Goal: Task Accomplishment & Management: Use online tool/utility

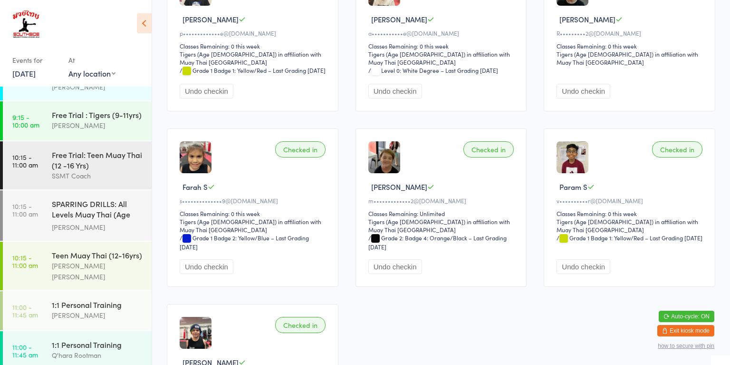
scroll to position [602, 0]
click at [88, 198] on div "SPARRING DRILLS: All Levels Muay Thai (Age [DEMOGRAPHIC_DATA]+)" at bounding box center [98, 209] width 92 height 23
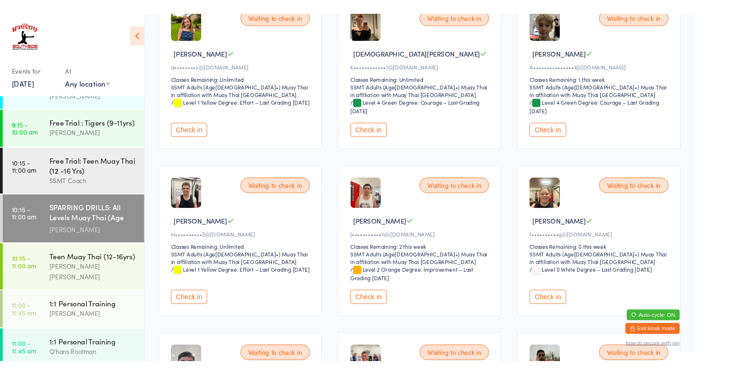
scroll to position [131, 0]
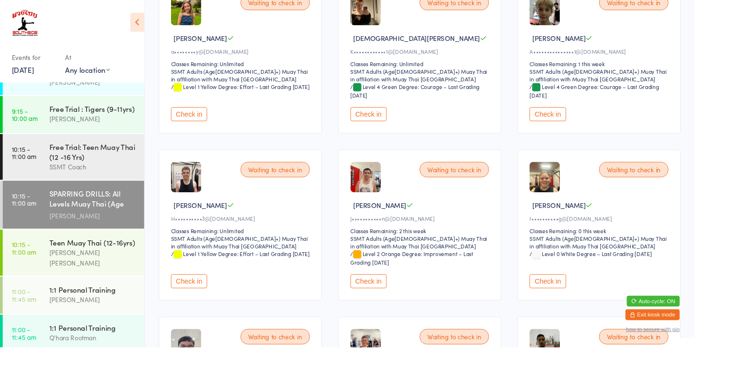
click at [384, 296] on button "Check in" at bounding box center [388, 295] width 38 height 15
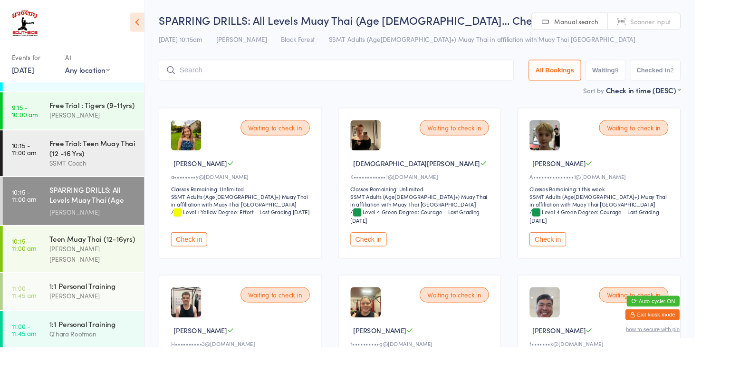
scroll to position [608, 0]
click at [93, 254] on div "[PERSON_NAME] [PERSON_NAME]" at bounding box center [98, 265] width 92 height 22
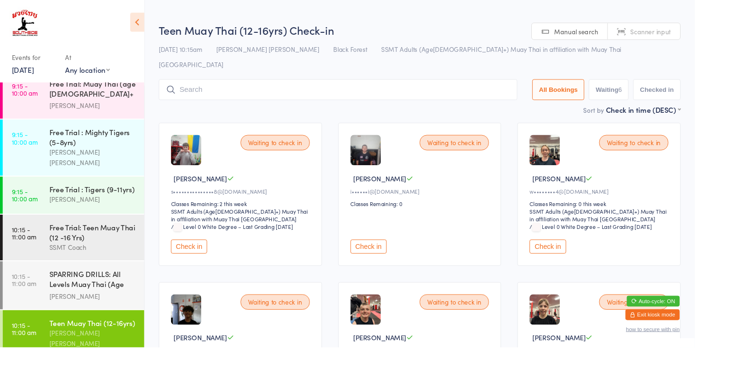
scroll to position [483, 0]
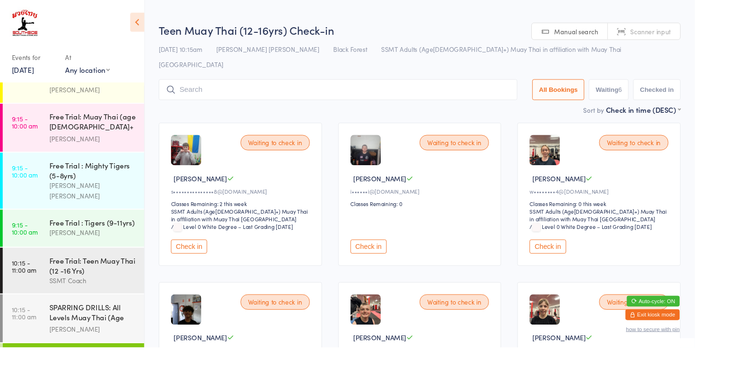
click at [70, 268] on div "Free Trial: Teen Muay Thai (12 -16 Yrs)" at bounding box center [98, 278] width 92 height 21
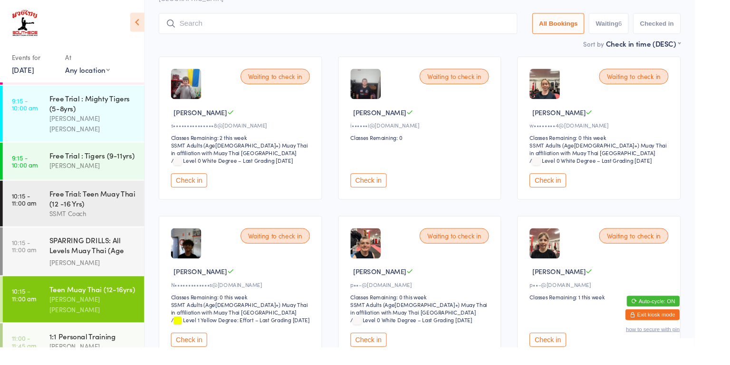
scroll to position [94, 0]
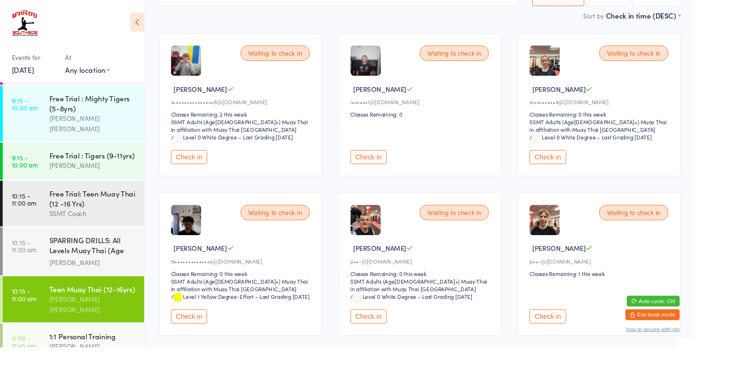
click at [59, 247] on div "SPARRING DRILLS: All Levels Muay Thai (Age [DEMOGRAPHIC_DATA]+)" at bounding box center [98, 258] width 92 height 23
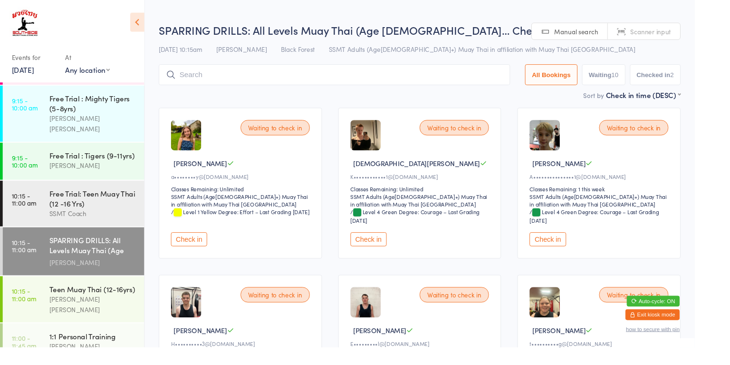
click at [573, 246] on button "Check in" at bounding box center [576, 251] width 38 height 15
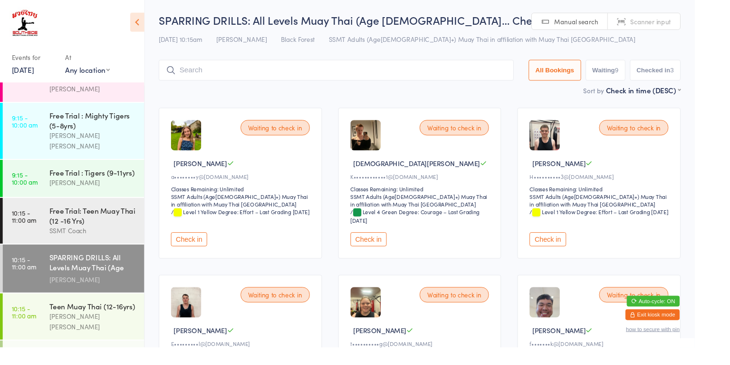
scroll to position [534, 0]
click at [87, 289] on div "[PERSON_NAME]" at bounding box center [98, 294] width 92 height 11
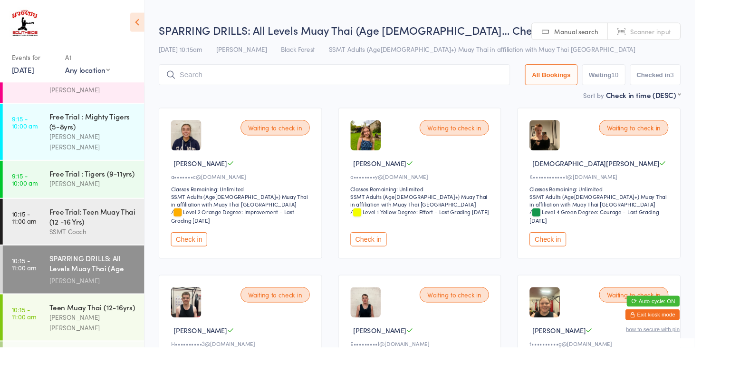
click at [207, 258] on button "Check in" at bounding box center [199, 251] width 38 height 15
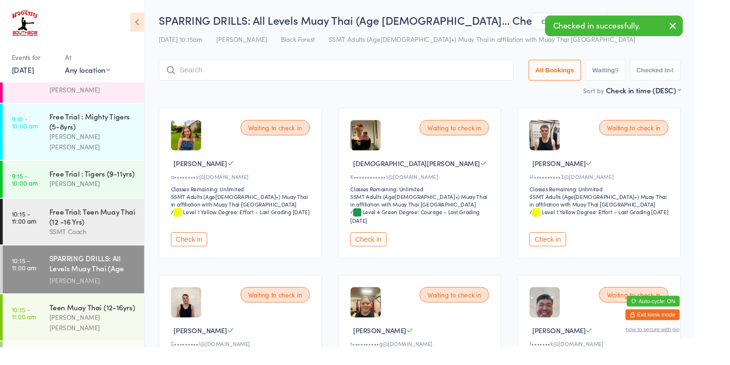
click at [201, 251] on button "Check in" at bounding box center [199, 251] width 38 height 15
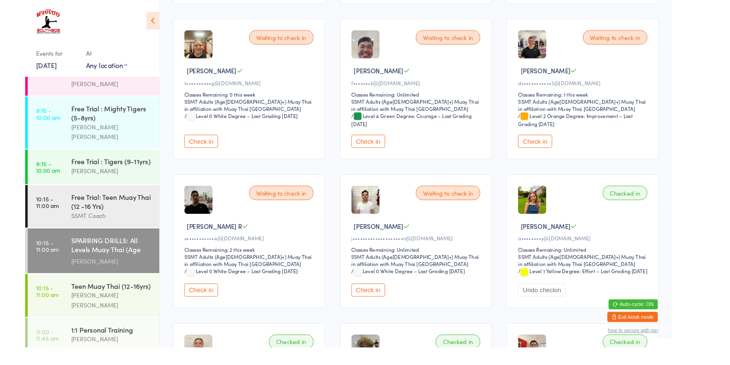
scroll to position [266, 0]
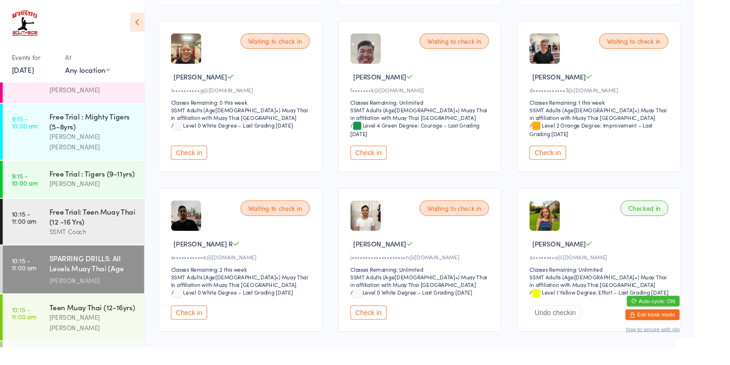
click at [104, 238] on div "SSMT Coach" at bounding box center [98, 243] width 92 height 11
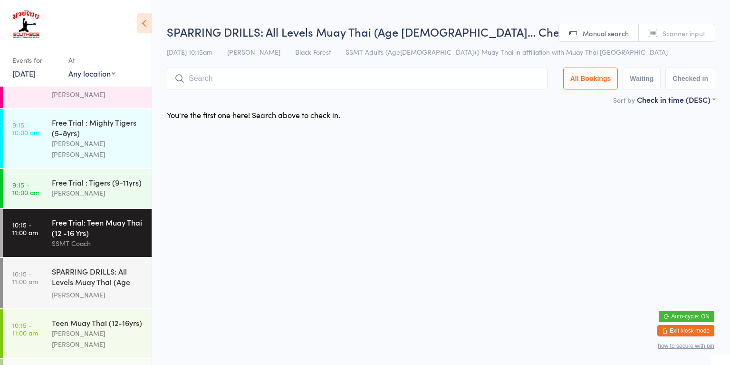
click at [90, 266] on div "SPARRING DRILLS: All Levels Muay Thai (Age [DEMOGRAPHIC_DATA]+)" at bounding box center [98, 277] width 92 height 23
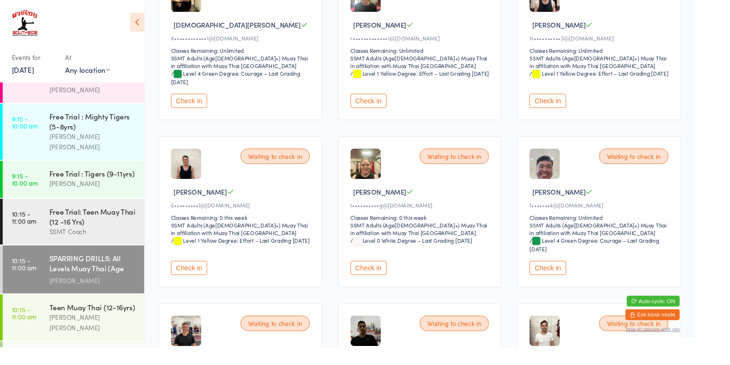
scroll to position [146, 0]
click at [393, 103] on button "Check in" at bounding box center [388, 104] width 38 height 15
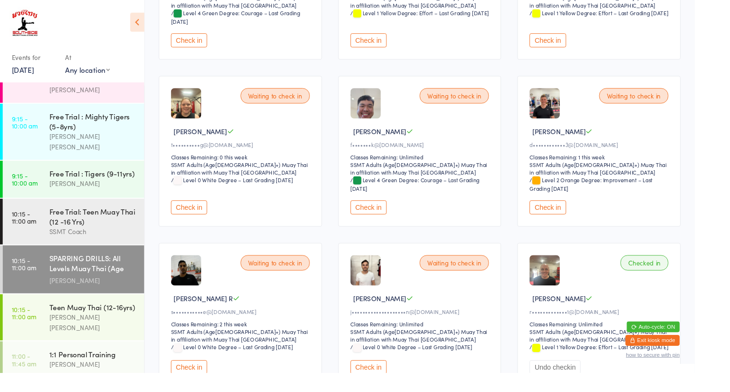
scroll to position [212, 0]
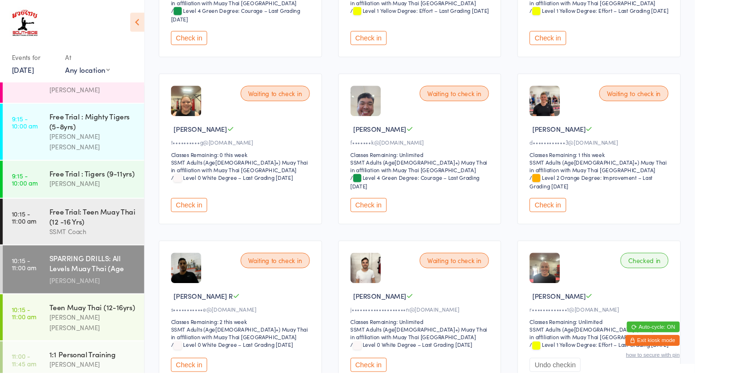
click at [585, 211] on button "Check in" at bounding box center [576, 215] width 38 height 15
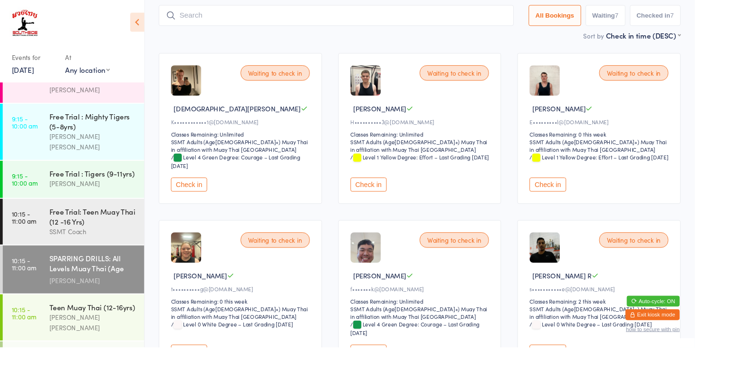
scroll to position [57, 0]
click at [87, 328] on div "[PERSON_NAME] [PERSON_NAME]" at bounding box center [98, 339] width 92 height 22
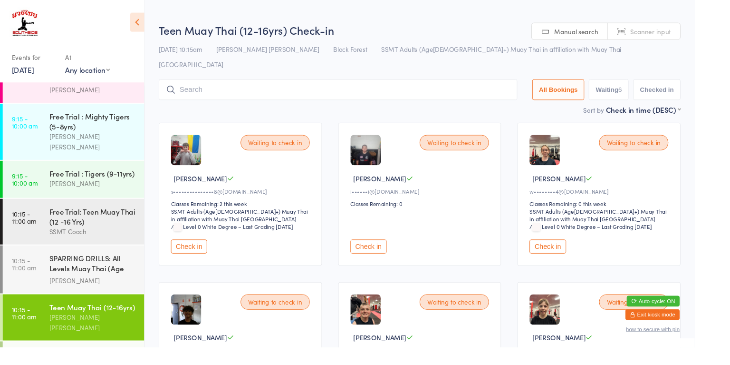
click at [579, 252] on button "Check in" at bounding box center [576, 259] width 38 height 15
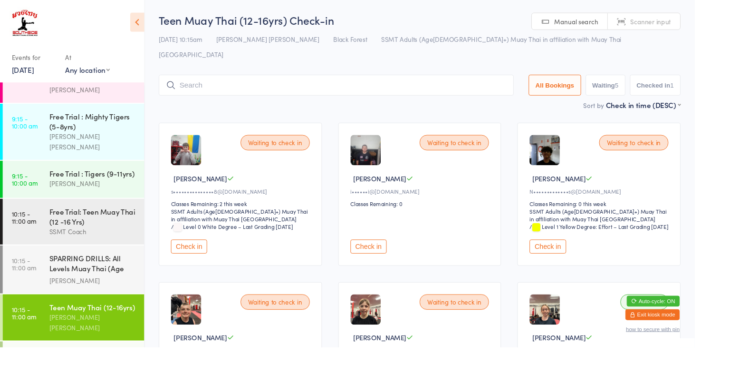
click at [390, 252] on button "Check in" at bounding box center [388, 259] width 38 height 15
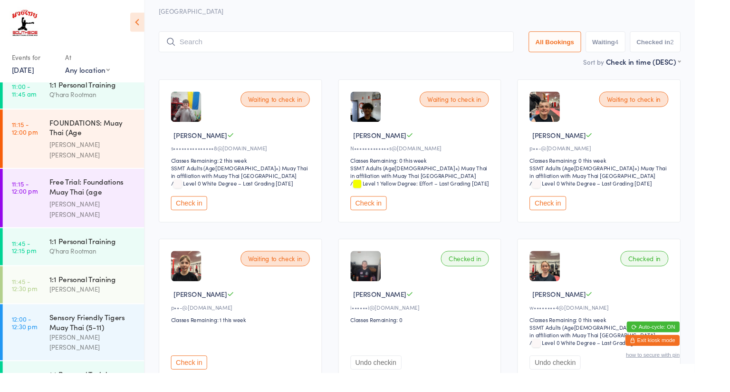
scroll to position [859, 0]
click at [68, 326] on div "Sensory Friendly Tigers Muay Thai (5-11)" at bounding box center [98, 336] width 92 height 21
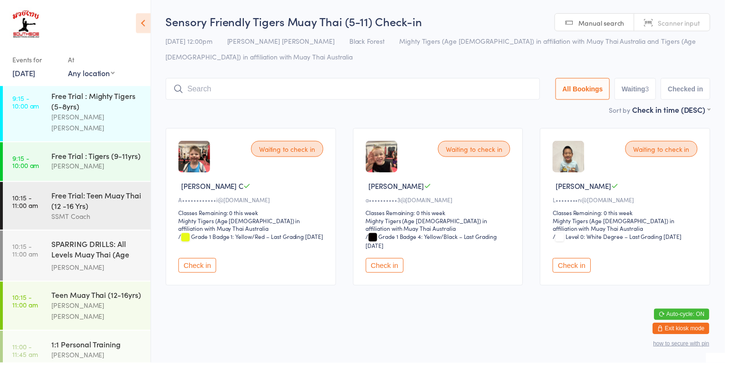
scroll to position [581, 0]
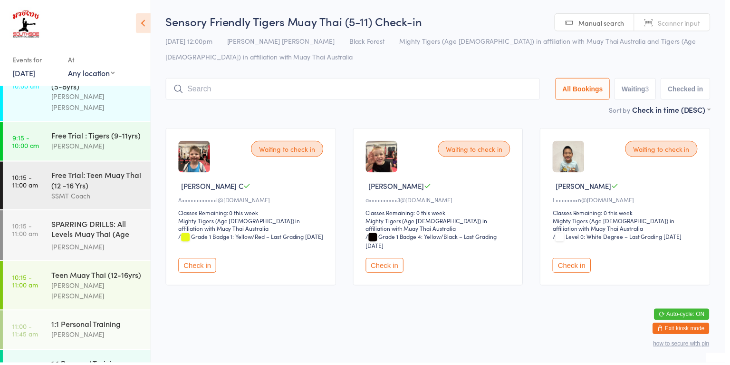
click at [29, 223] on time "10:15 - 11:00 am" at bounding box center [25, 230] width 26 height 15
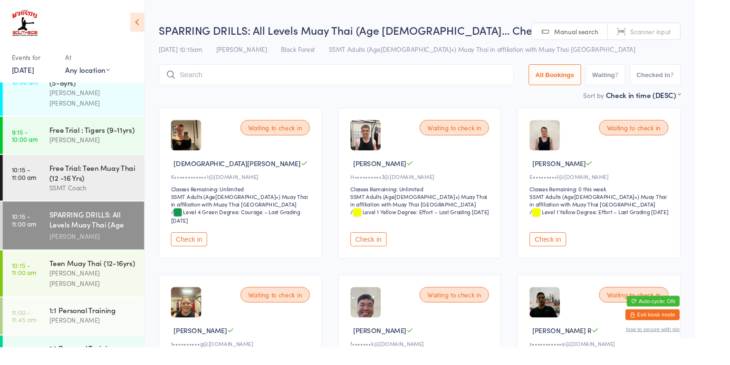
click at [377, 250] on button "Check in" at bounding box center [388, 251] width 38 height 15
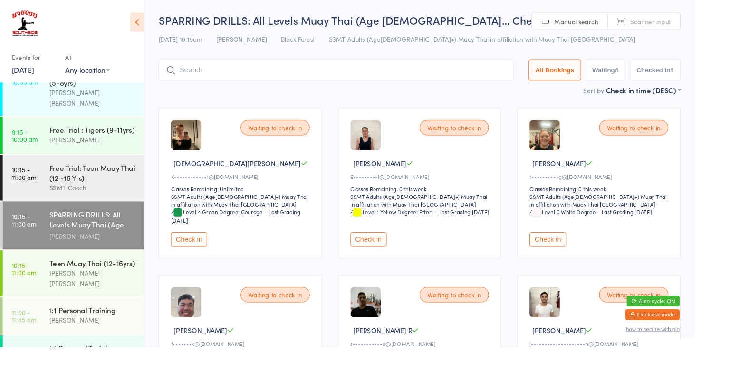
click at [117, 282] on div "[PERSON_NAME] [PERSON_NAME]" at bounding box center [98, 293] width 92 height 22
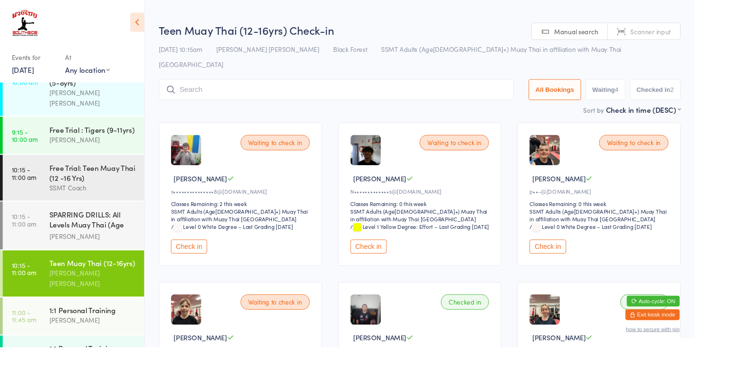
click at [375, 266] on div "Waiting to check in [PERSON_NAME]•••••••••••••s@[DOMAIN_NAME] Classes Remaining…" at bounding box center [442, 204] width 172 height 150
click at [391, 252] on button "Check in" at bounding box center [388, 259] width 38 height 15
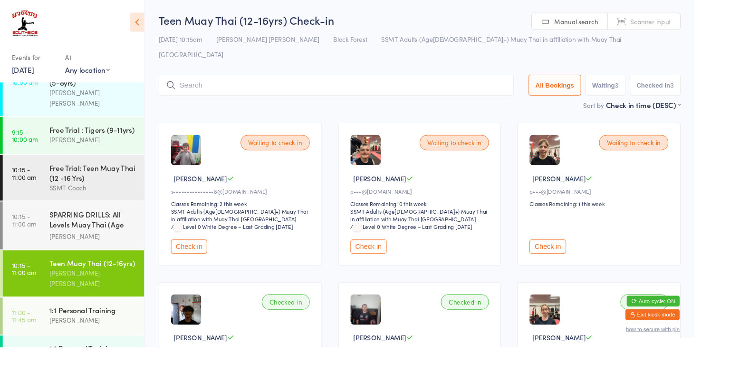
click at [565, 252] on button "Check in" at bounding box center [576, 259] width 38 height 15
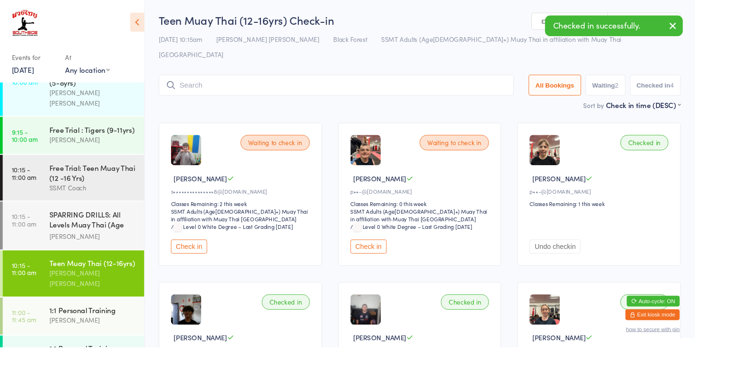
click at [396, 252] on button "Check in" at bounding box center [388, 259] width 38 height 15
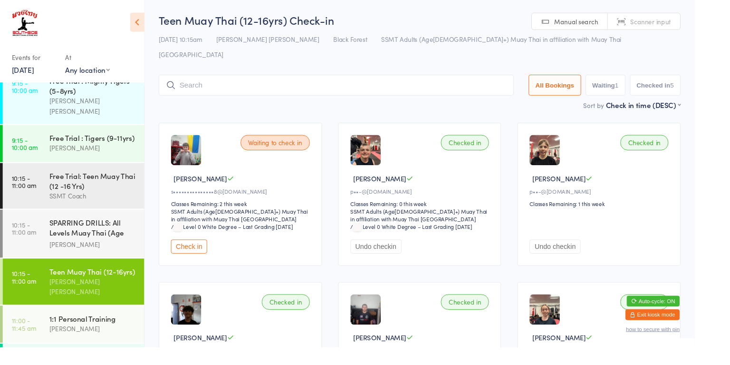
scroll to position [559, 0]
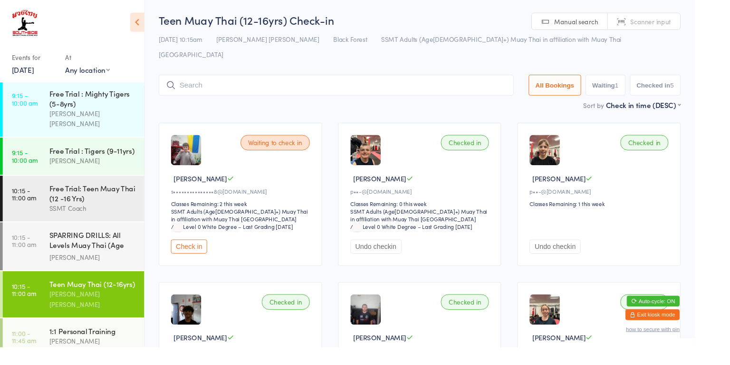
click at [98, 242] on div "SPARRING DRILLS: All Levels Muay Thai (Age [DEMOGRAPHIC_DATA]+)" at bounding box center [98, 253] width 92 height 23
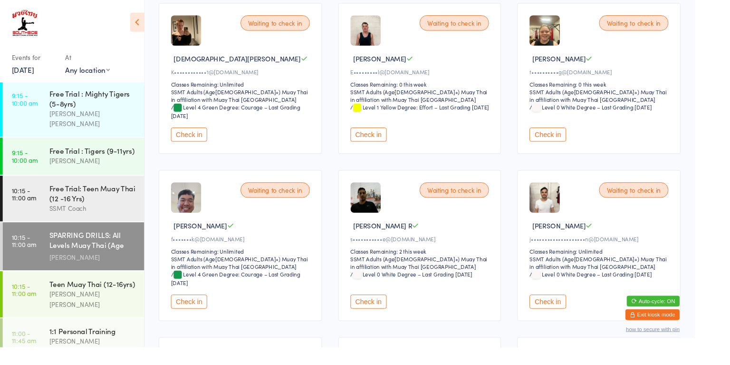
scroll to position [104, 0]
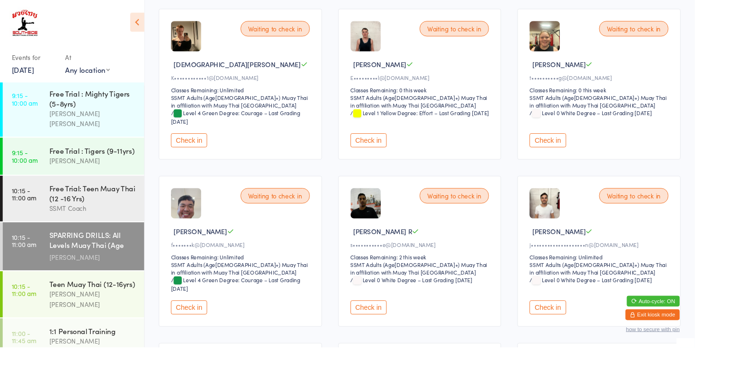
click at [398, 325] on button "Check in" at bounding box center [388, 322] width 38 height 15
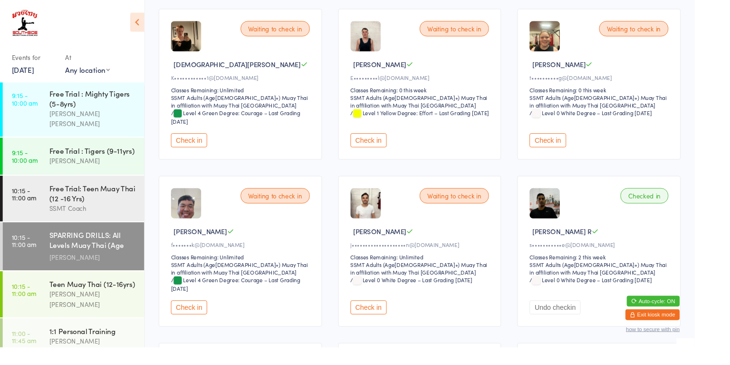
click at [395, 146] on button "Check in" at bounding box center [388, 147] width 38 height 15
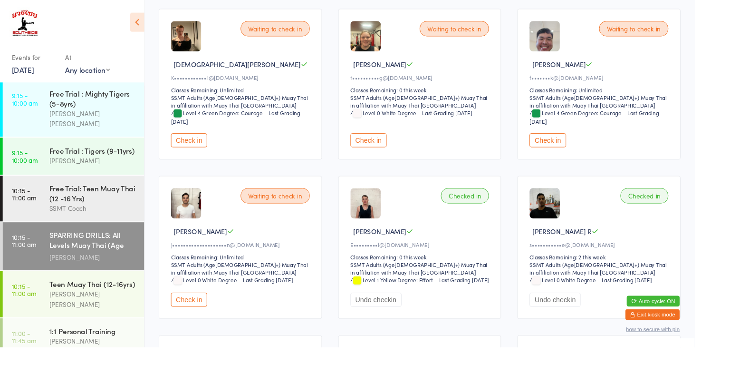
click at [78, 293] on div "Teen Muay Thai (12-16yrs)" at bounding box center [98, 298] width 92 height 10
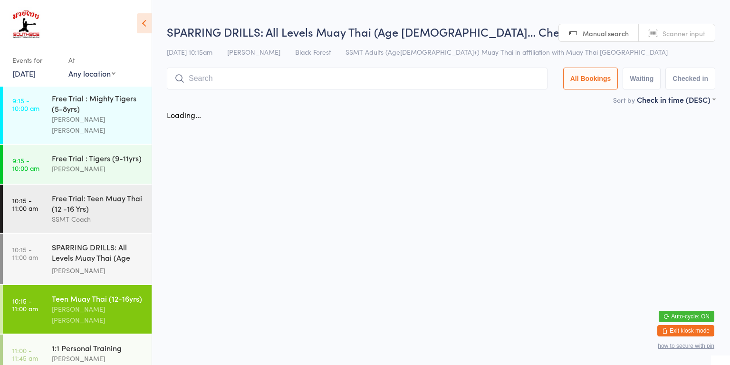
click at [331, 77] on input "search" at bounding box center [357, 79] width 381 height 22
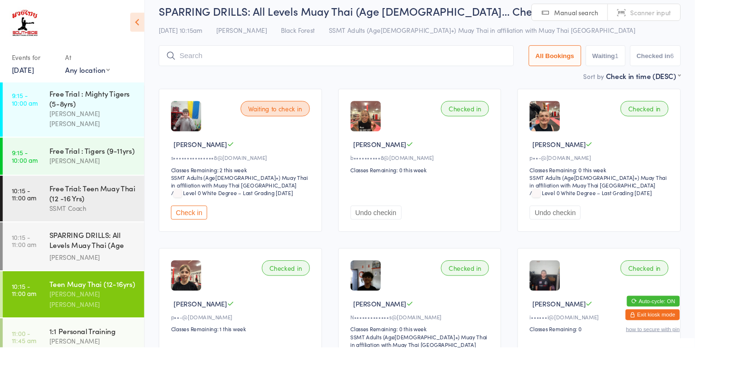
scroll to position [68, 0]
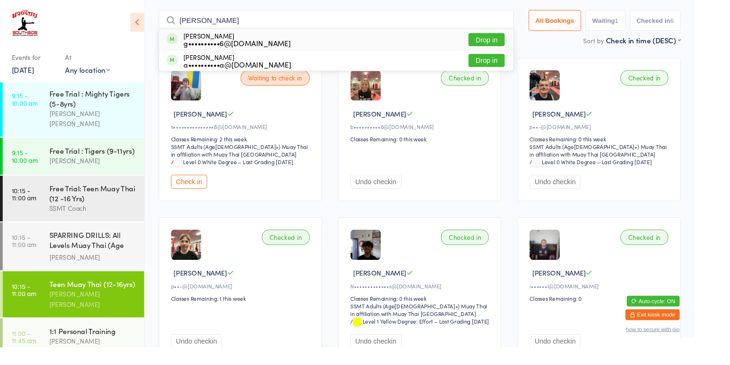
type input "[PERSON_NAME]"
click at [364, 30] on div "[PERSON_NAME] g••••••••••6@[DOMAIN_NAME] Drop in" at bounding box center [353, 41] width 372 height 22
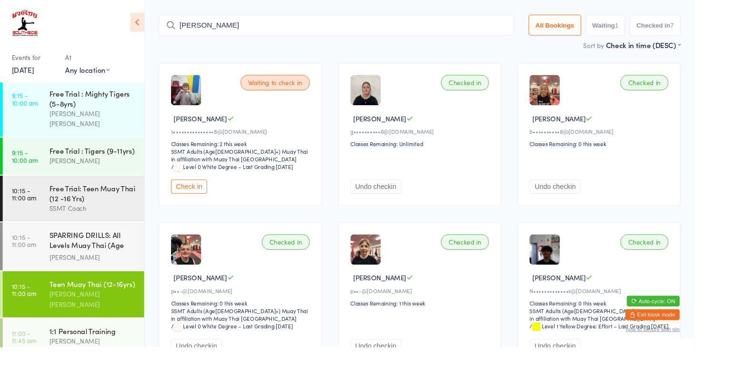
type input "[PERSON_NAME]"
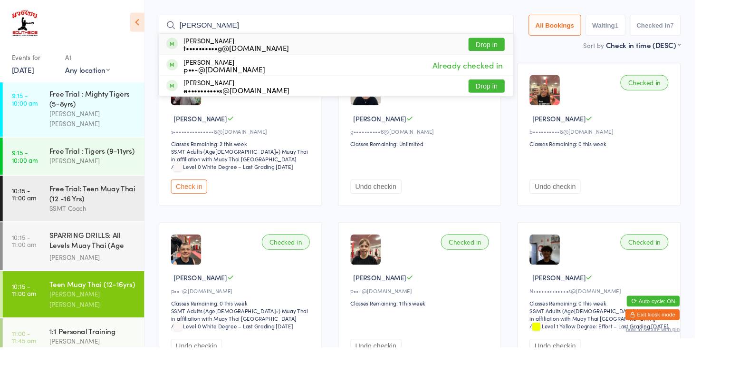
click at [507, 40] on button "Drop in" at bounding box center [512, 47] width 38 height 14
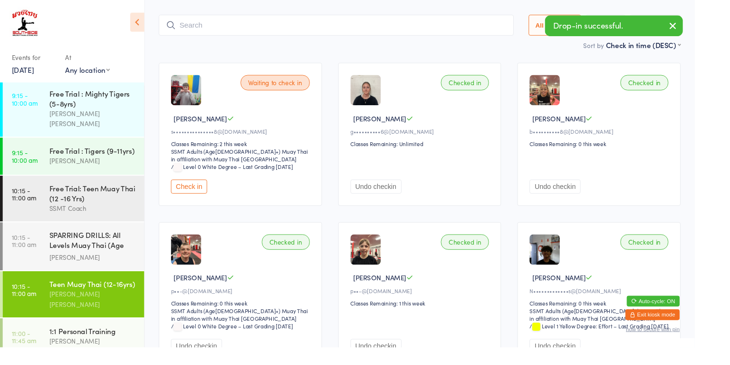
click at [730, 171] on html "You have now entered Kiosk Mode. Members will be able to check themselves in us…" at bounding box center [365, 119] width 730 height 365
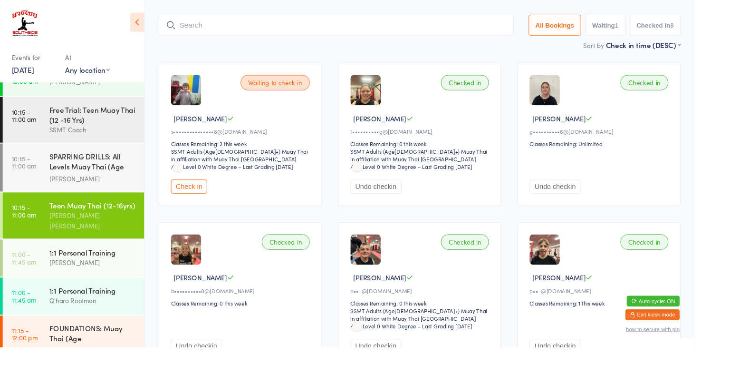
scroll to position [643, 0]
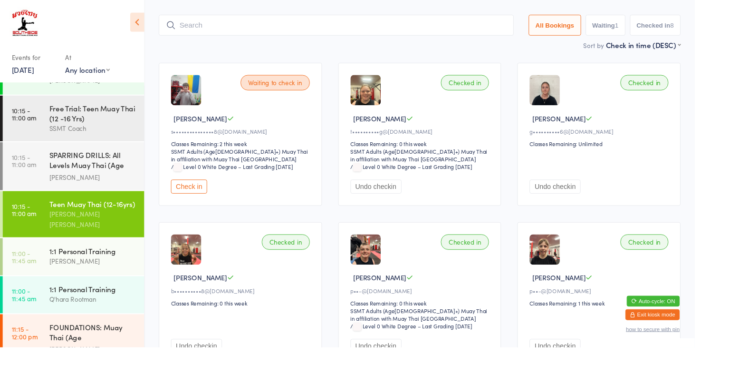
click at [36, 342] on time "11:15 - 12:00 pm" at bounding box center [25, 349] width 27 height 15
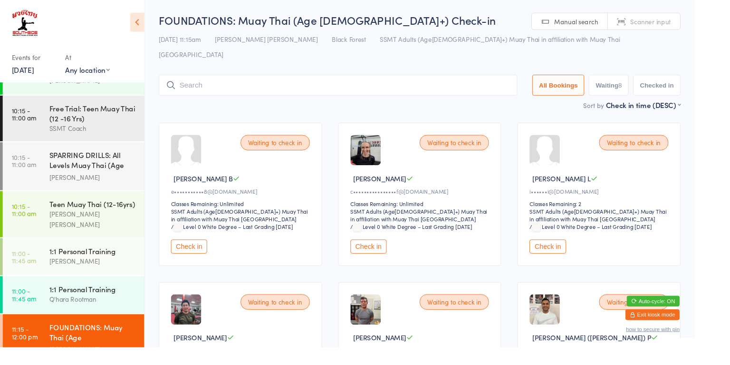
click at [573, 252] on button "Check in" at bounding box center [576, 259] width 38 height 15
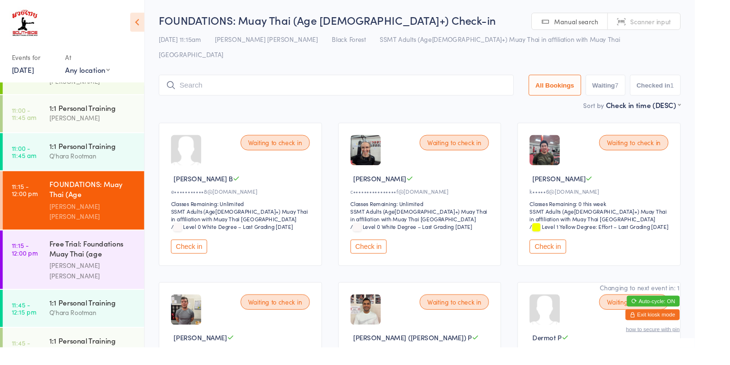
scroll to position [797, 0]
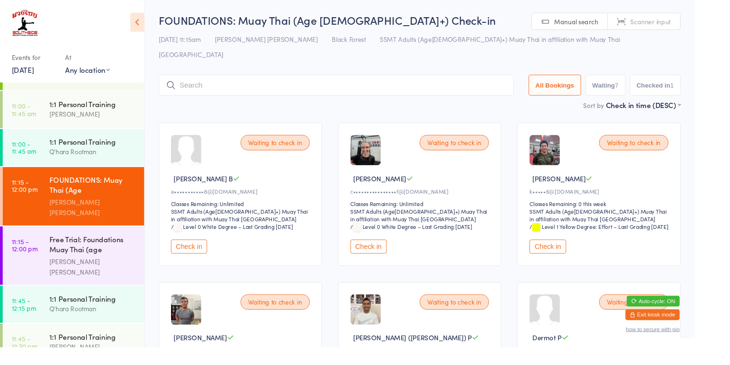
click at [63, 359] on div "[PERSON_NAME]" at bounding box center [98, 364] width 92 height 11
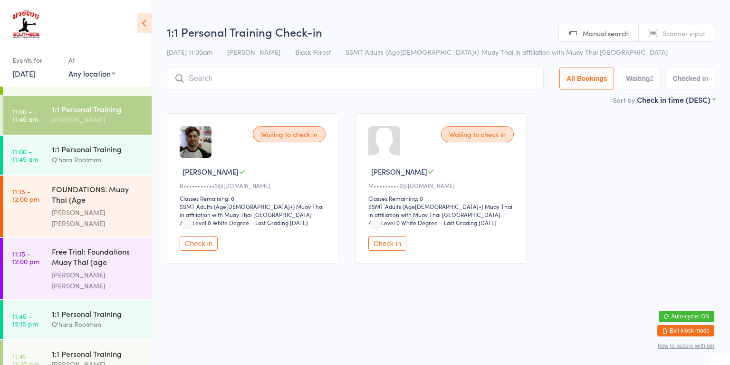
click at [202, 243] on button "Check in" at bounding box center [199, 243] width 38 height 15
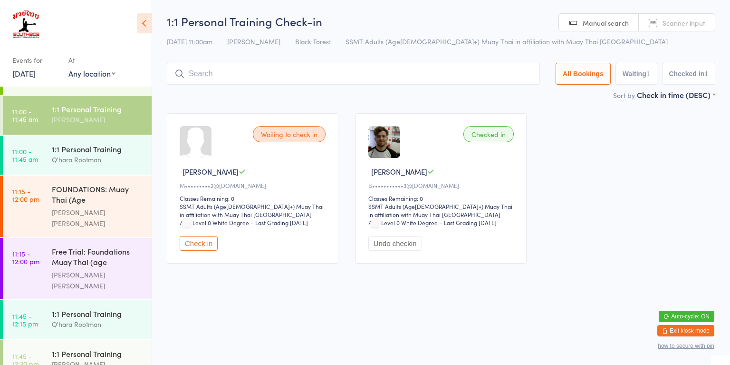
click at [198, 244] on button "Check in" at bounding box center [199, 243] width 38 height 15
click at [97, 154] on div "Q'hara Rootman" at bounding box center [98, 159] width 92 height 11
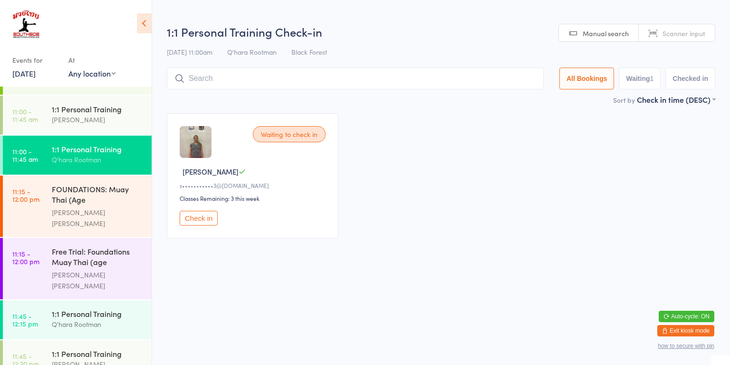
click at [194, 223] on button "Check in" at bounding box center [199, 218] width 38 height 15
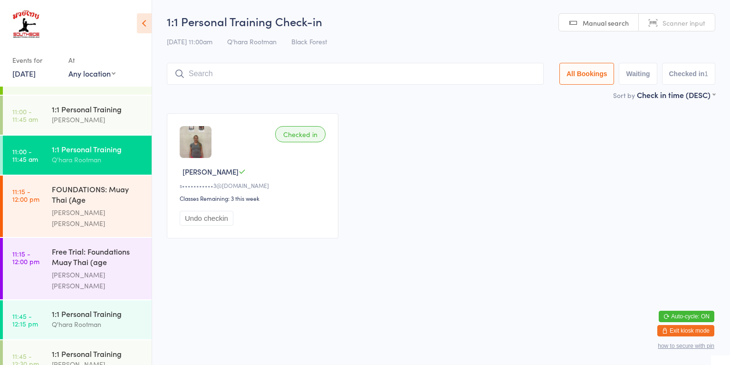
click at [110, 184] on div "FOUNDATIONS: Muay Thai (Age [DEMOGRAPHIC_DATA]+)" at bounding box center [98, 195] width 92 height 23
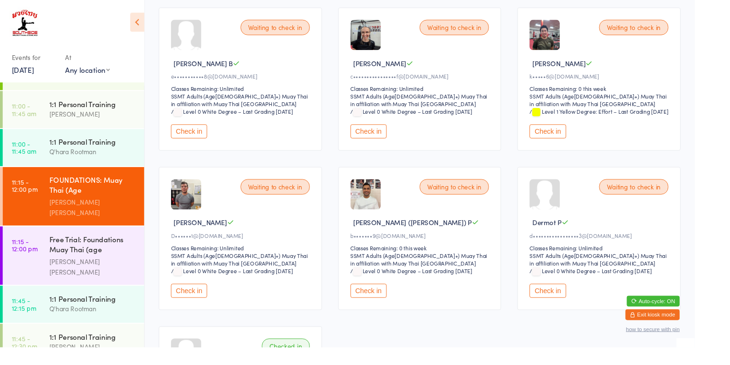
scroll to position [139, 0]
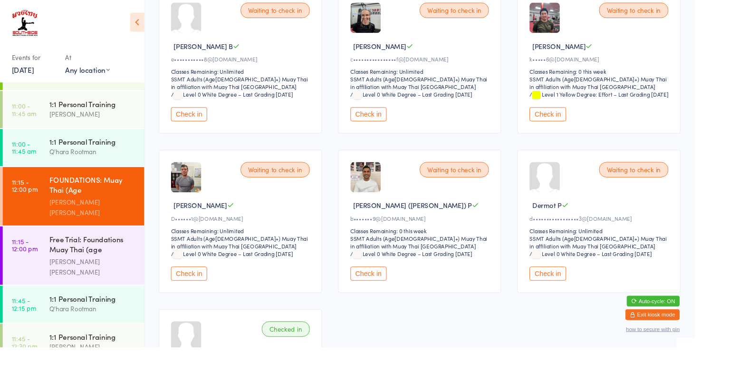
click at [208, 282] on button "Check in" at bounding box center [199, 287] width 38 height 15
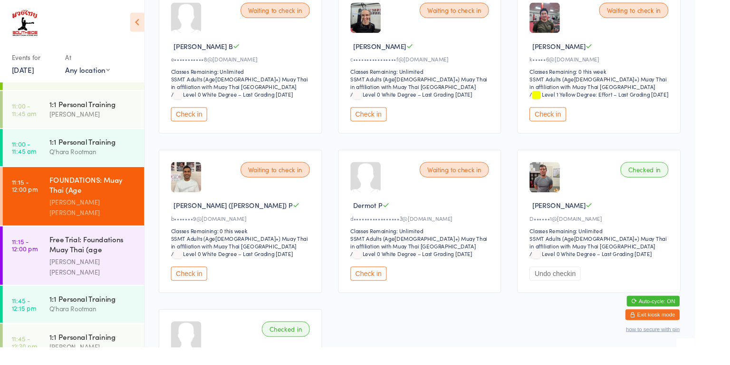
click at [74, 136] on div "1:1 Personal Training Q'hara Rootman" at bounding box center [102, 155] width 100 height 38
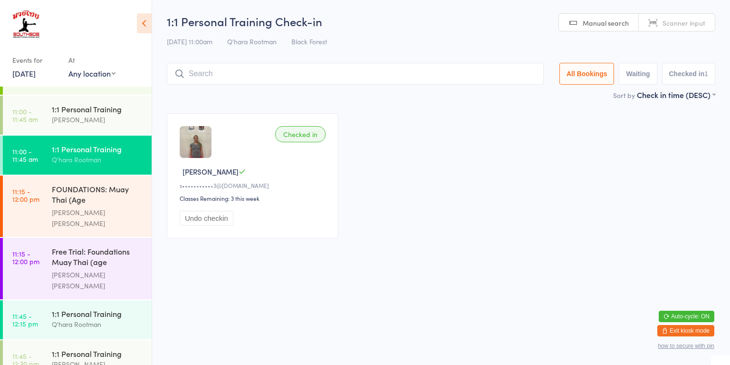
click at [95, 184] on div "FOUNDATIONS: Muay Thai (Age [DEMOGRAPHIC_DATA]+)" at bounding box center [98, 195] width 92 height 23
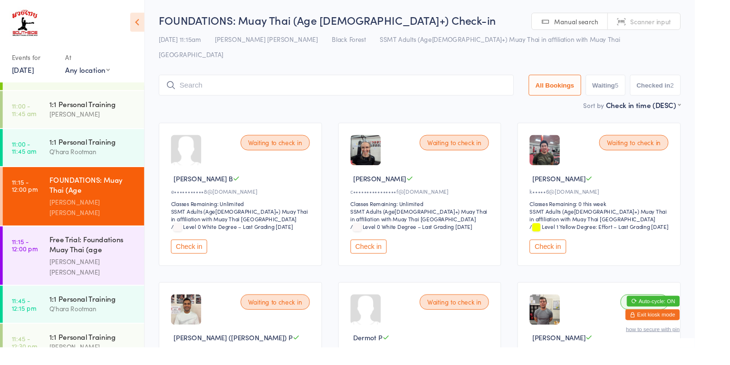
click at [78, 184] on div "FOUNDATIONS: Muay Thai (Age [DEMOGRAPHIC_DATA]+)" at bounding box center [98, 195] width 92 height 23
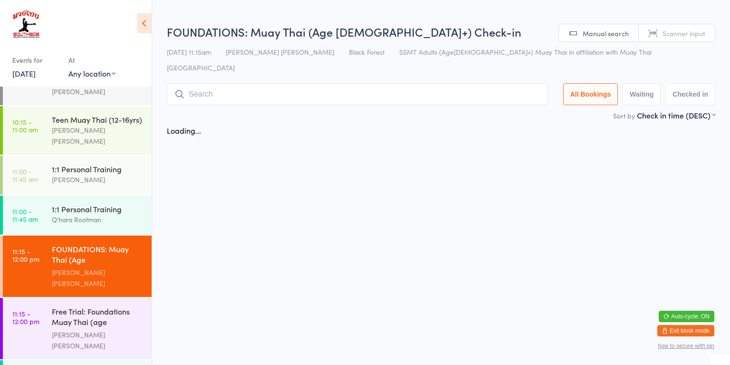
scroll to position [734, 0]
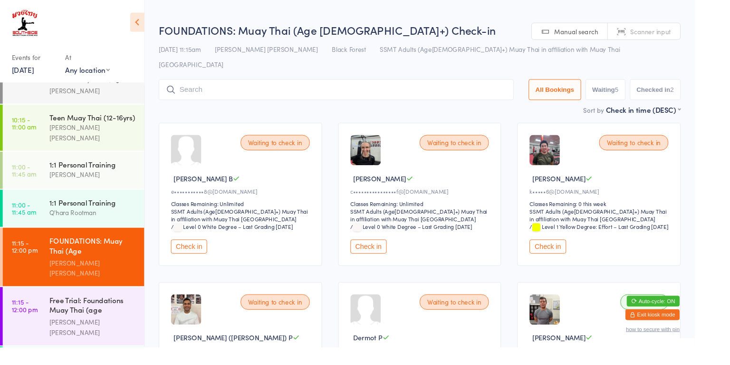
click at [51, 301] on link "11:15 - 12:00 pm Free Trial: Foundations Muay Thai (age [DEMOGRAPHIC_DATA]+ yea…" at bounding box center [77, 331] width 149 height 61
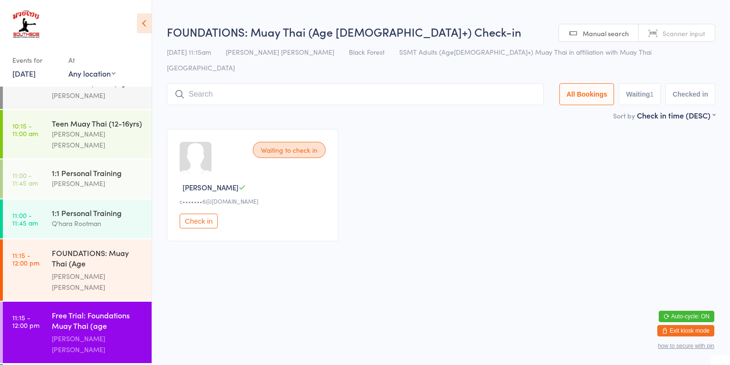
click at [78, 271] on div "[PERSON_NAME] [PERSON_NAME]" at bounding box center [98, 282] width 92 height 22
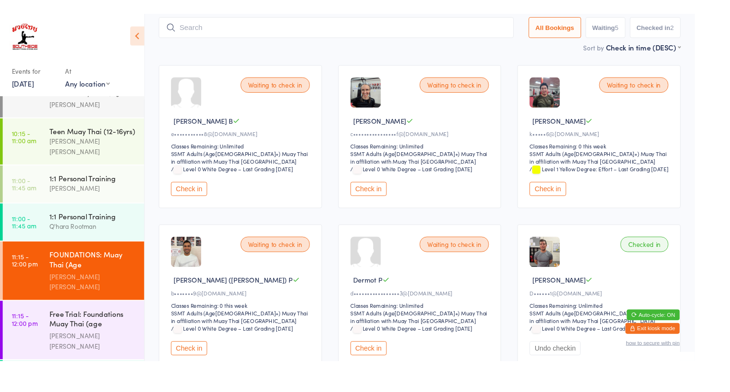
scroll to position [73, 0]
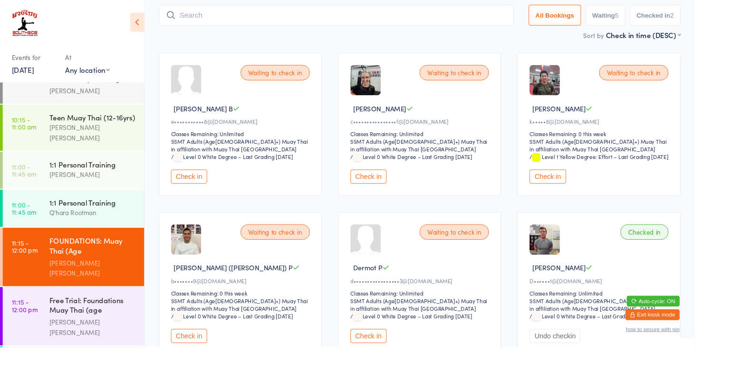
click at [579, 181] on button "Check in" at bounding box center [576, 185] width 38 height 15
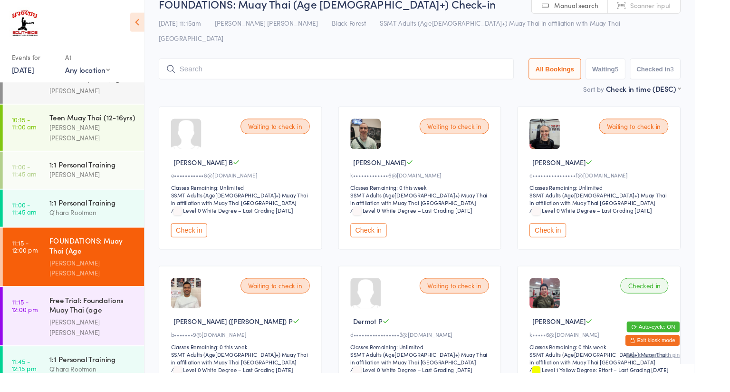
scroll to position [0, 0]
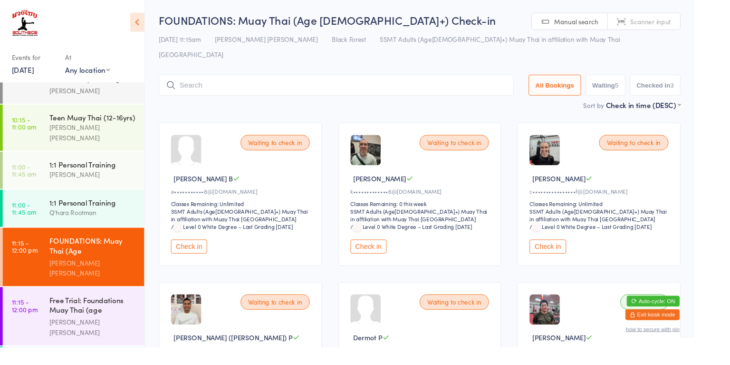
click at [275, 165] on div "Waiting to check in [PERSON_NAME] B e•••••••••••8@[DOMAIN_NAME] Classes Remaini…" at bounding box center [253, 204] width 172 height 150
click at [200, 252] on button "Check in" at bounding box center [199, 259] width 38 height 15
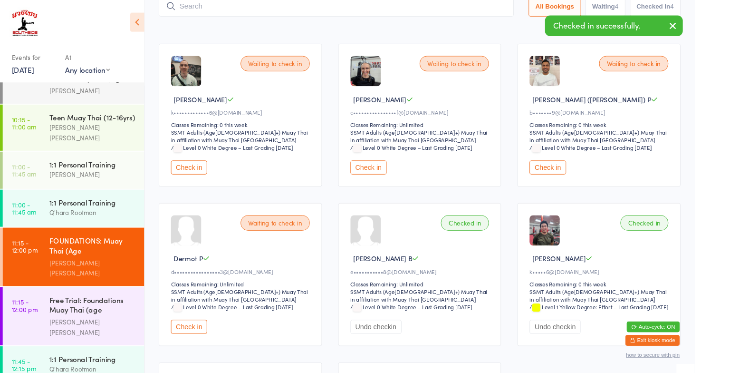
scroll to position [92, 0]
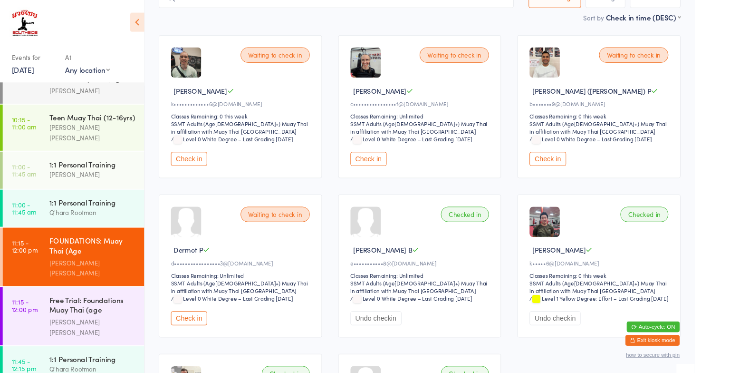
click at [195, 327] on button "Check in" at bounding box center [199, 334] width 38 height 15
click at [197, 160] on button "Check in" at bounding box center [199, 167] width 38 height 15
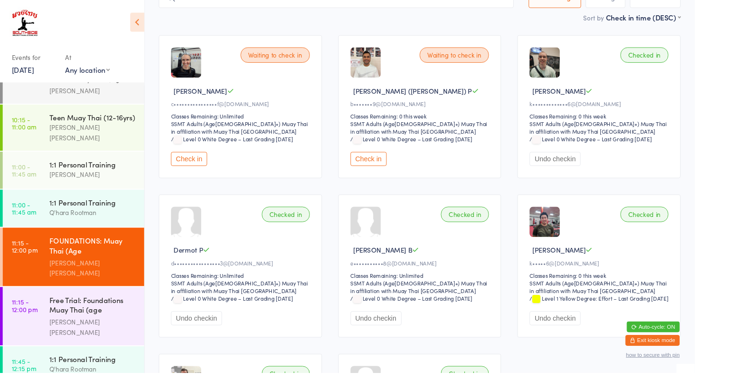
click at [380, 160] on button "Check in" at bounding box center [388, 167] width 38 height 15
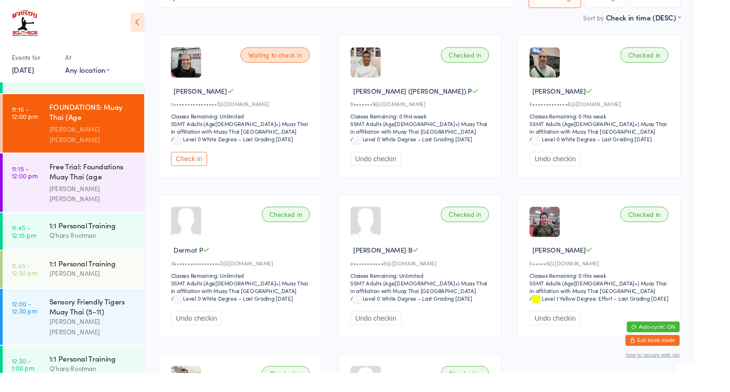
scroll to position [898, 0]
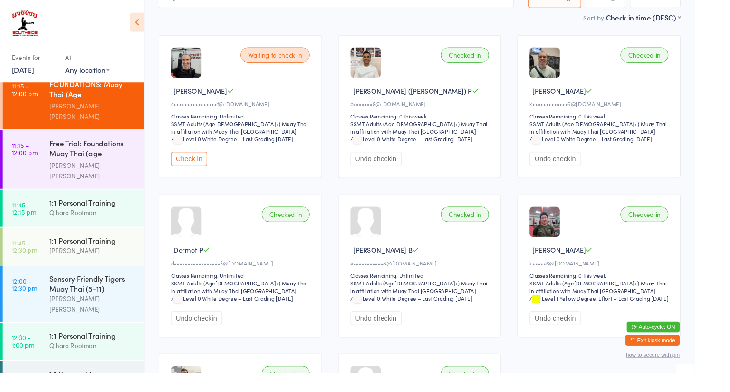
click at [23, 364] on time "12:45 - 1:30 pm" at bounding box center [23, 398] width 23 height 15
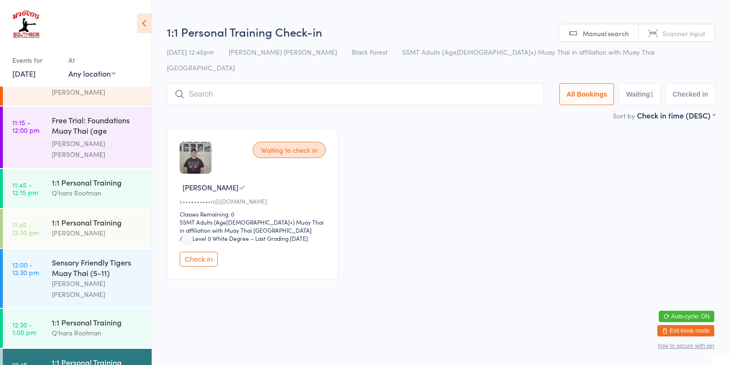
scroll to position [945, 0]
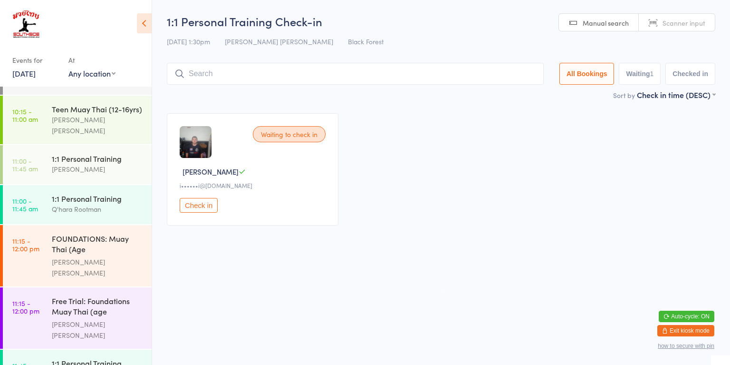
scroll to position [753, 0]
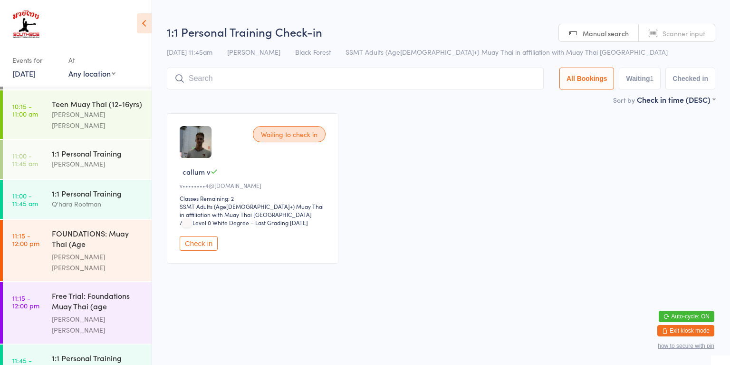
click at [203, 244] on button "Check in" at bounding box center [199, 243] width 38 height 15
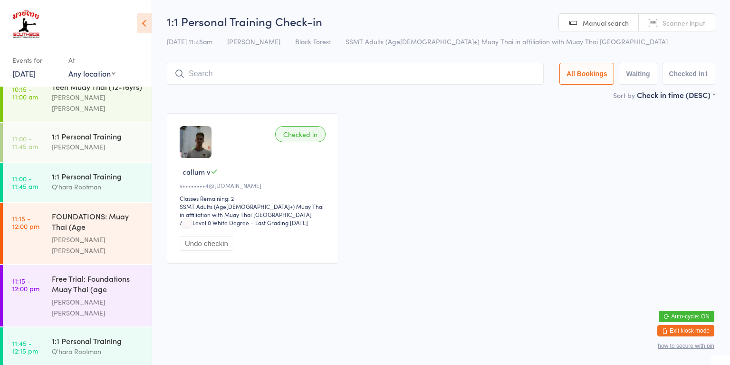
scroll to position [776, 0]
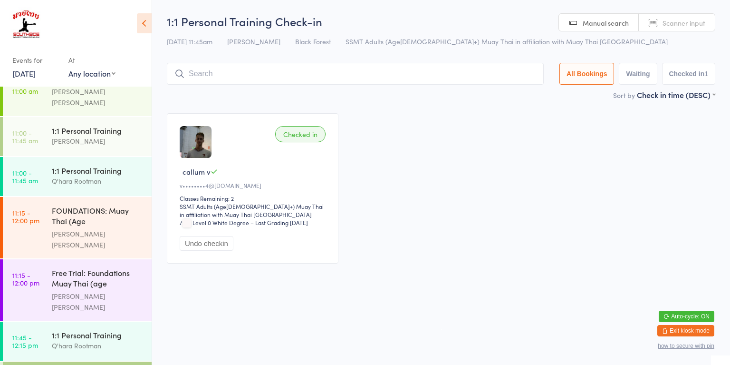
click at [29, 333] on time "11:45 - 12:15 pm" at bounding box center [25, 340] width 26 height 15
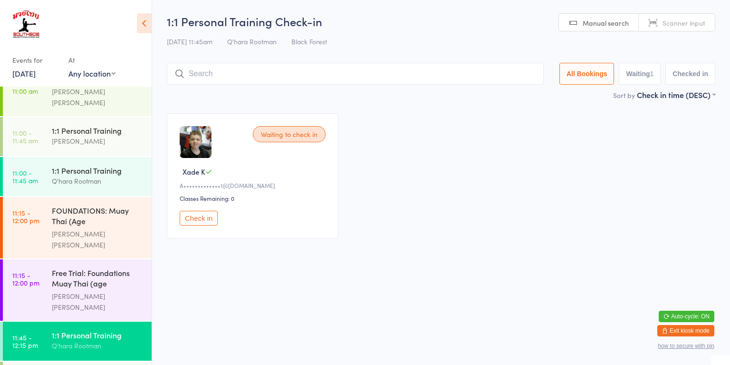
click at [184, 217] on button "Check in" at bounding box center [199, 218] width 38 height 15
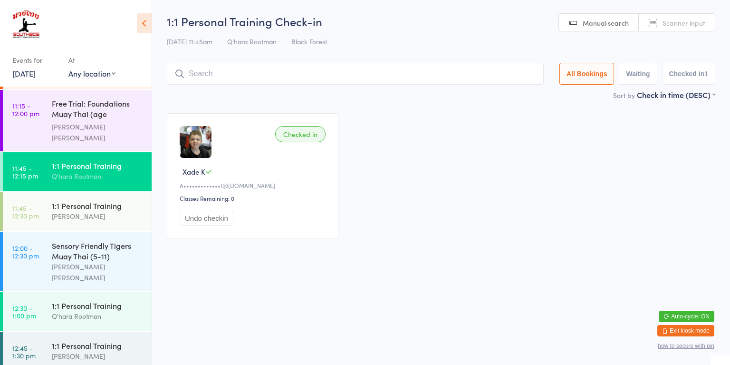
scroll to position [942, 0]
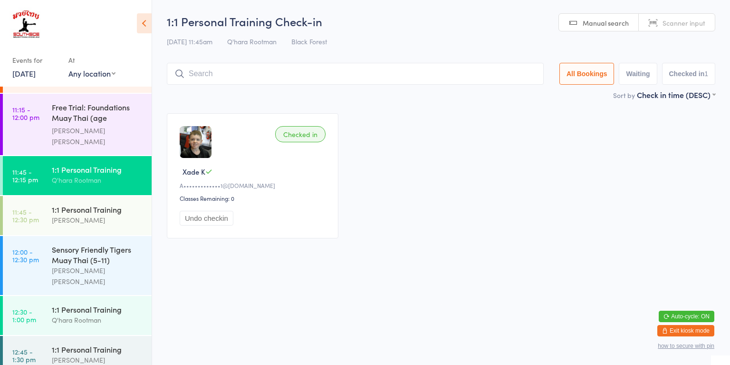
click at [69, 244] on div "Sensory Friendly Tigers Muay Thai (5-11)" at bounding box center [98, 254] width 92 height 21
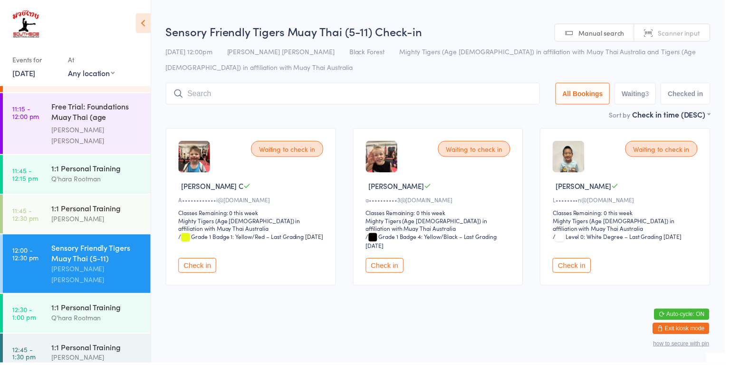
click at [201, 260] on button "Check in" at bounding box center [199, 267] width 38 height 15
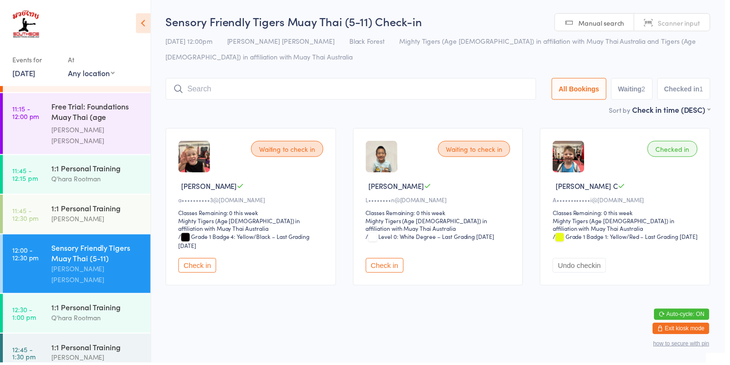
click at [86, 265] on div "[PERSON_NAME] [PERSON_NAME]" at bounding box center [98, 276] width 92 height 22
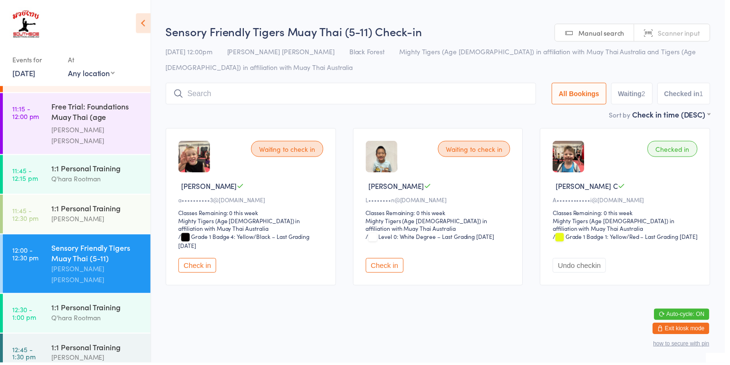
click at [298, 83] on input "search" at bounding box center [353, 94] width 373 height 22
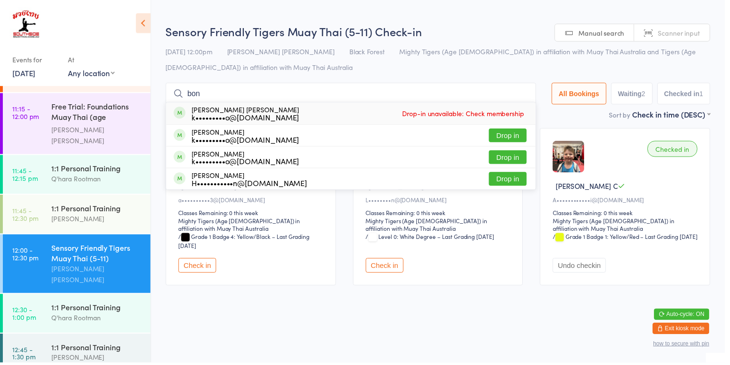
type input "[PERSON_NAME]"
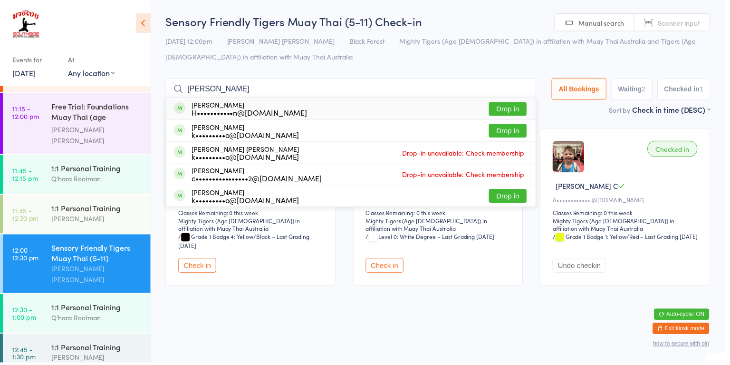
click at [243, 109] on div "H•••••••••••n@[DOMAIN_NAME]" at bounding box center [251, 113] width 117 height 8
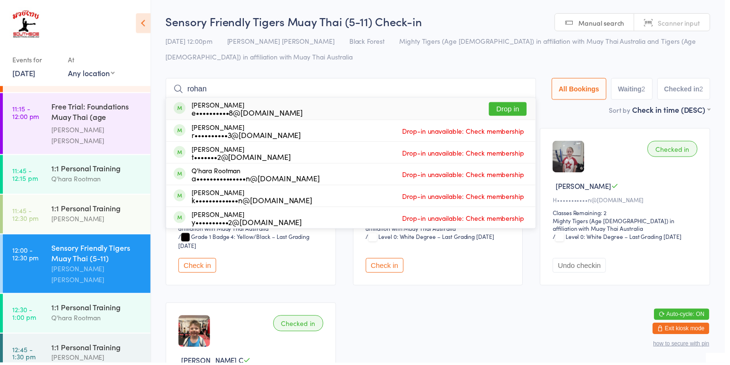
type input "rohan"
click at [324, 98] on div "[PERSON_NAME] e••••••••••8@[DOMAIN_NAME] Drop in" at bounding box center [353, 109] width 372 height 22
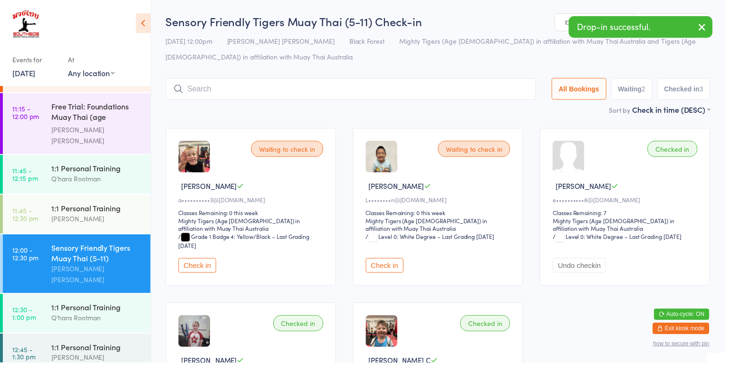
click at [656, 161] on div "Checked in [PERSON_NAME] N e••••••••••8@[DOMAIN_NAME] Classes Remaining: 7 Migh…" at bounding box center [630, 208] width 172 height 158
click at [639, 182] on div "[PERSON_NAME]" at bounding box center [631, 187] width 149 height 10
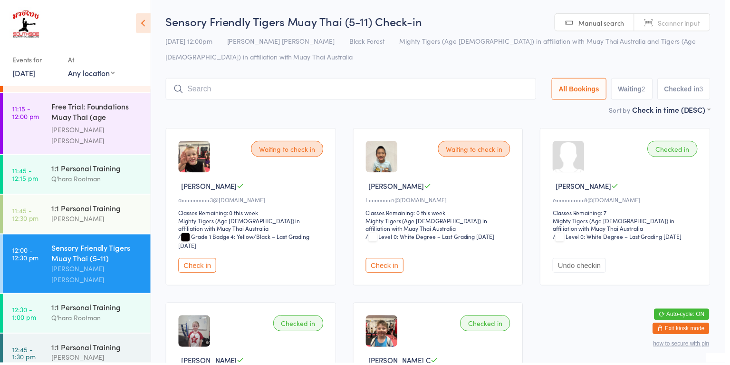
click at [198, 234] on span "/ Grade 1 Badge 4: Yellow/Black – Last Grading [DATE]" at bounding box center [246, 242] width 132 height 17
click at [195, 260] on button "Check in" at bounding box center [199, 267] width 38 height 15
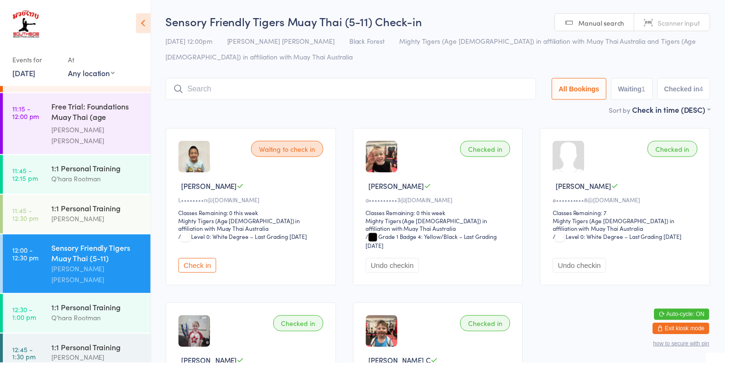
click at [201, 260] on button "Check in" at bounding box center [199, 267] width 38 height 15
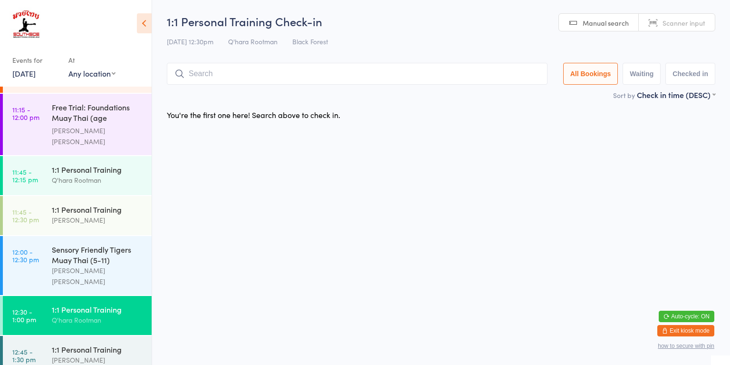
click at [33, 236] on link "12:00 - 12:30 pm Sensory Friendly Tigers Muay Thai (5-11) [PERSON_NAME] [PERSON…" at bounding box center [77, 265] width 149 height 59
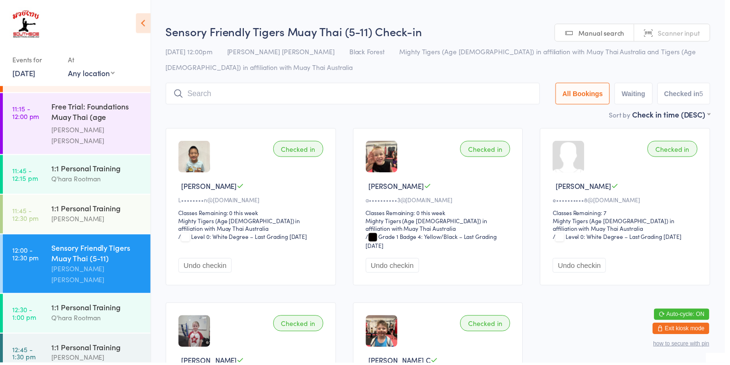
click at [60, 214] on div "[PERSON_NAME]" at bounding box center [98, 219] width 92 height 11
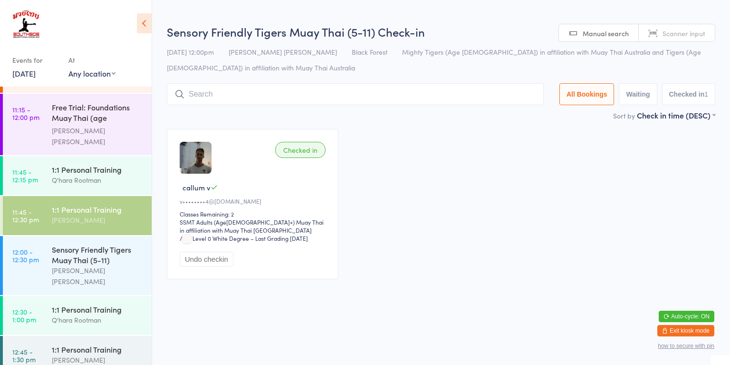
click at [50, 156] on link "11:45 - 12:15 pm 1:1 Personal Training Q'hara Rootman" at bounding box center [77, 175] width 149 height 39
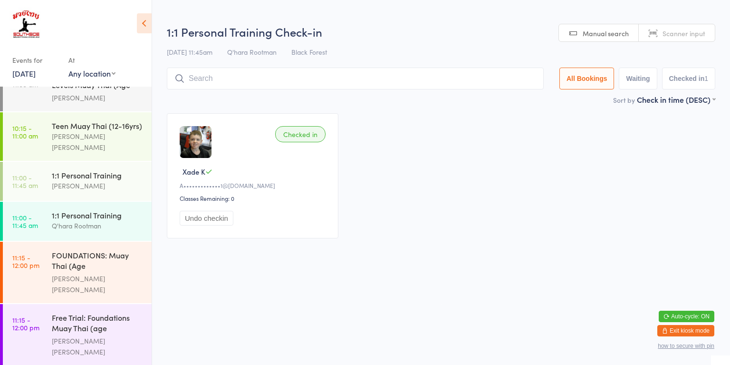
scroll to position [728, 0]
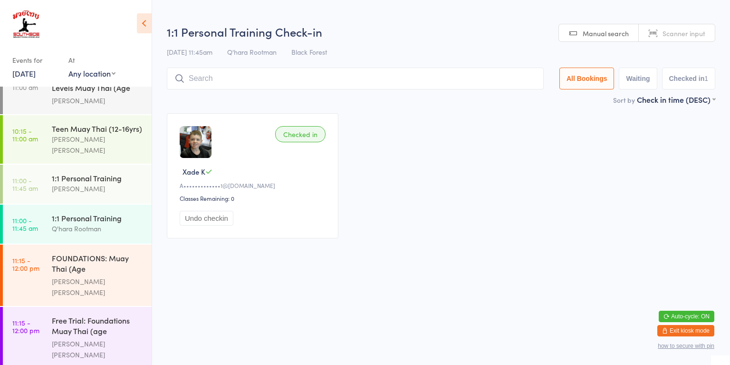
click at [42, 204] on link "11:00 - 11:45 am 1:1 Personal Training Q'hara Rootman" at bounding box center [77, 223] width 149 height 39
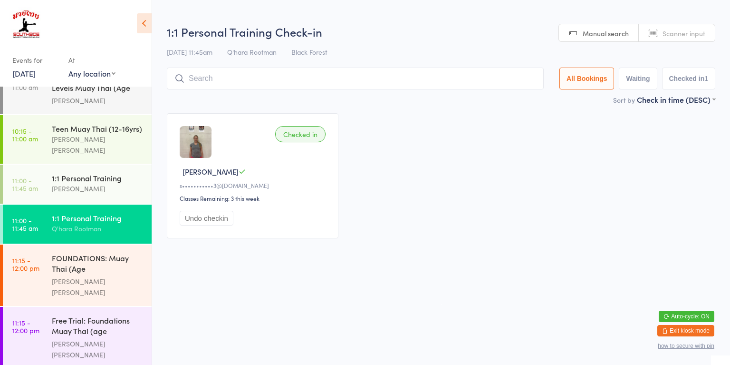
click at [196, 295] on html "You have now entered Kiosk Mode. Members will be able to check themselves in us…" at bounding box center [365, 182] width 730 height 365
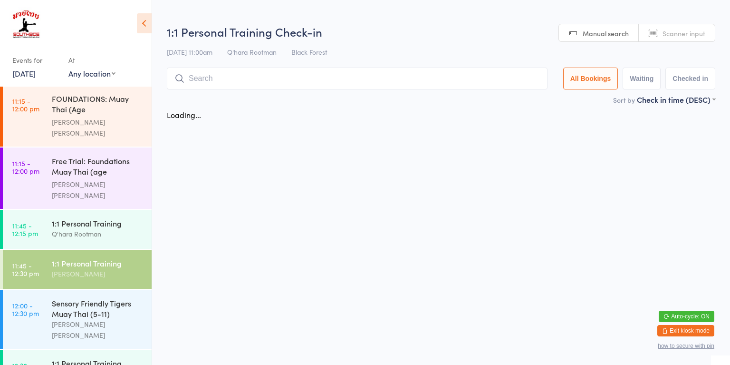
scroll to position [897, 0]
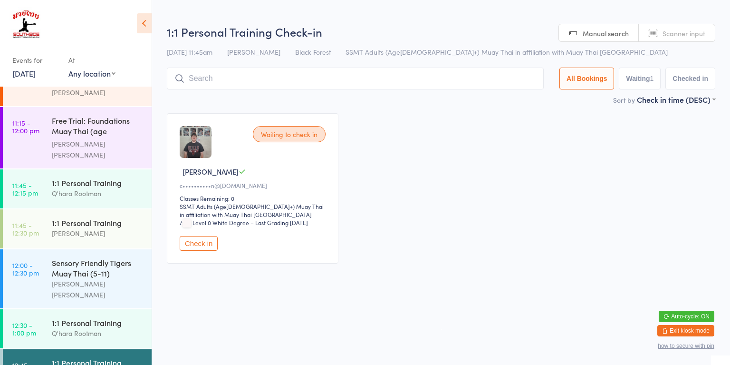
scroll to position [940, 0]
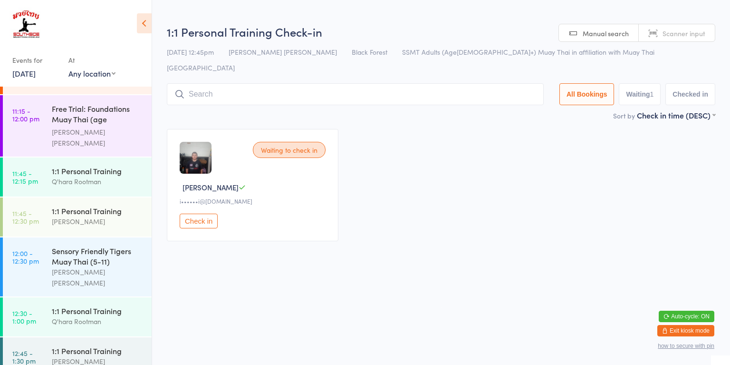
click at [114, 345] on div "1:1 Personal Training" at bounding box center [98, 350] width 92 height 10
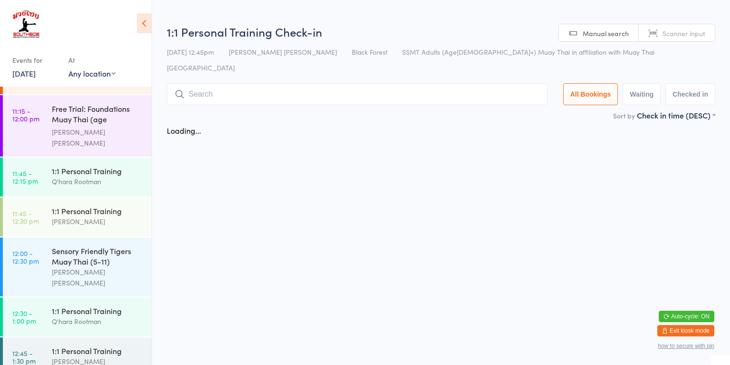
scroll to position [945, 0]
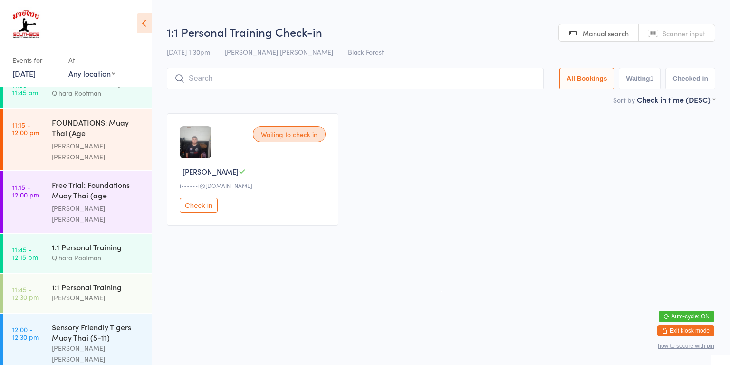
scroll to position [864, 0]
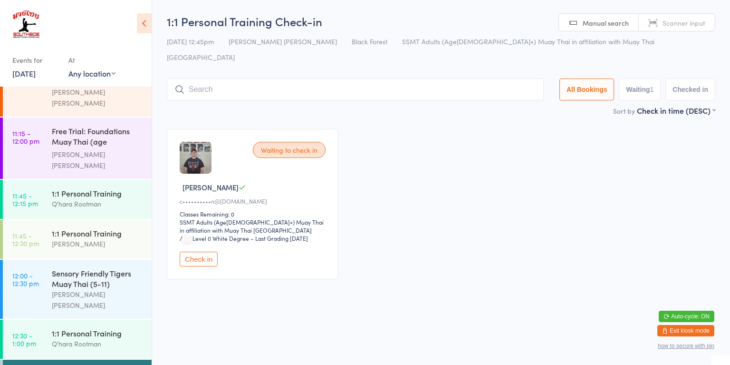
scroll to position [938, 0]
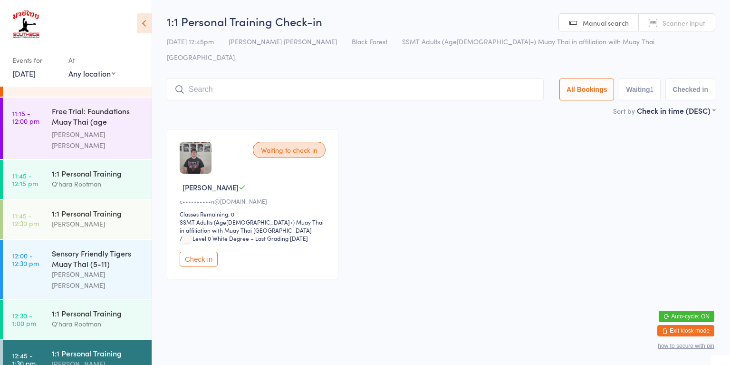
click at [211, 252] on button "Check in" at bounding box center [199, 259] width 38 height 15
